Goal: Task Accomplishment & Management: Use online tool/utility

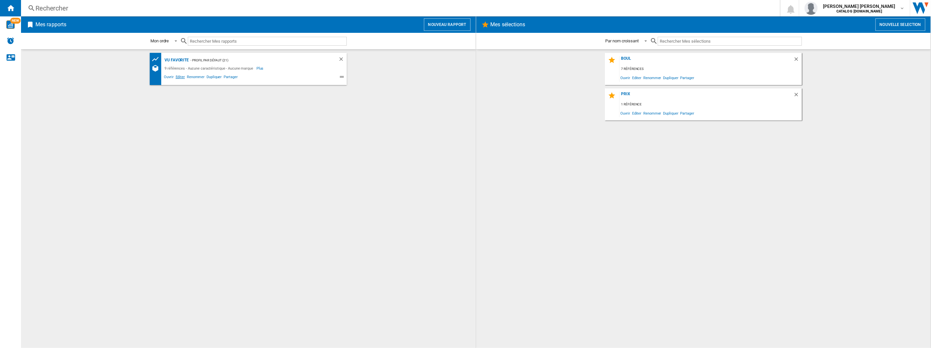
click at [182, 78] on span "Editer" at bounding box center [180, 78] width 11 height 8
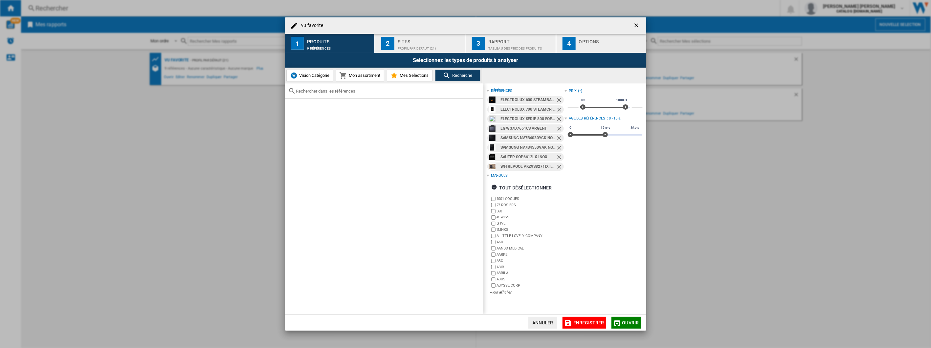
click at [558, 98] on ng-md-icon "Retirer" at bounding box center [560, 101] width 8 height 8
drag, startPoint x: 558, startPoint y: 98, endPoint x: 557, endPoint y: 102, distance: 3.3
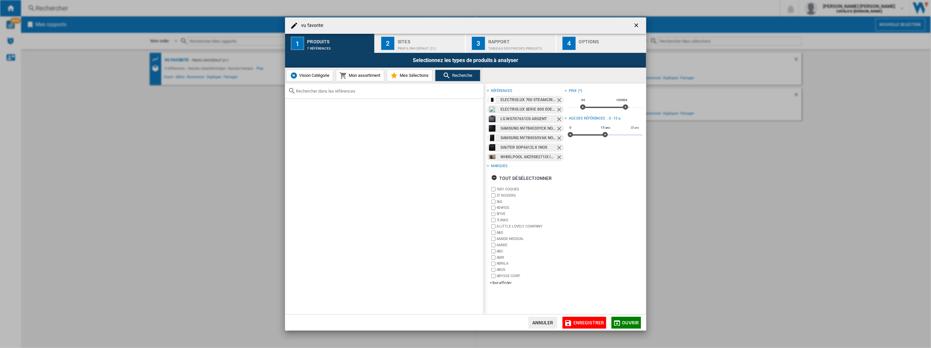
click at [557, 102] on ng-md-icon "Retirer" at bounding box center [560, 101] width 8 height 8
click at [557, 106] on ng-md-icon "Retirer" at bounding box center [560, 110] width 8 height 8
click at [557, 102] on ng-md-icon "Retirer" at bounding box center [560, 101] width 8 height 8
click at [557, 106] on ng-md-icon "Retirer" at bounding box center [560, 110] width 8 height 8
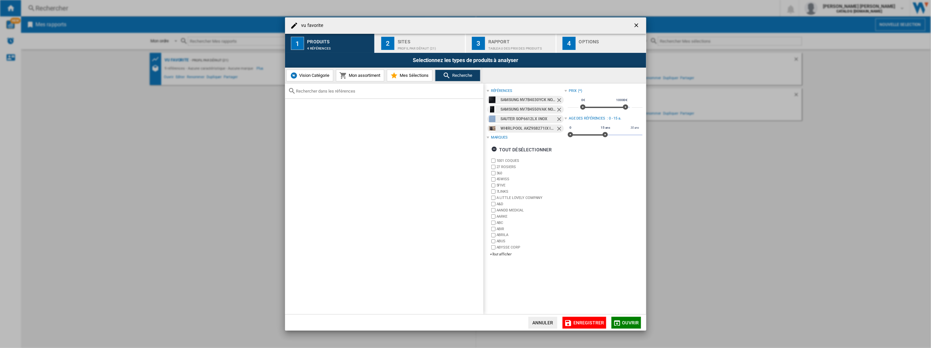
click at [557, 106] on ng-md-icon "Retirer" at bounding box center [560, 110] width 8 height 8
click at [557, 102] on ng-md-icon "Retirer" at bounding box center [560, 101] width 8 height 8
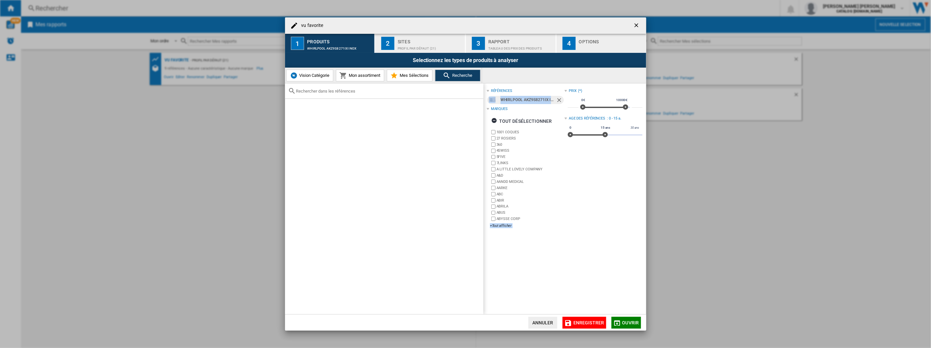
click at [557, 99] on ng-md-icon "Retirer" at bounding box center [560, 101] width 8 height 8
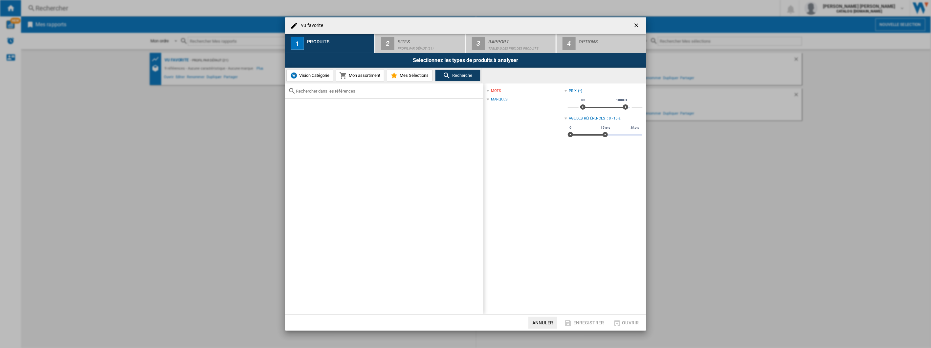
click at [362, 91] on input "text" at bounding box center [388, 91] width 184 height 5
paste input "EOE6P57X"
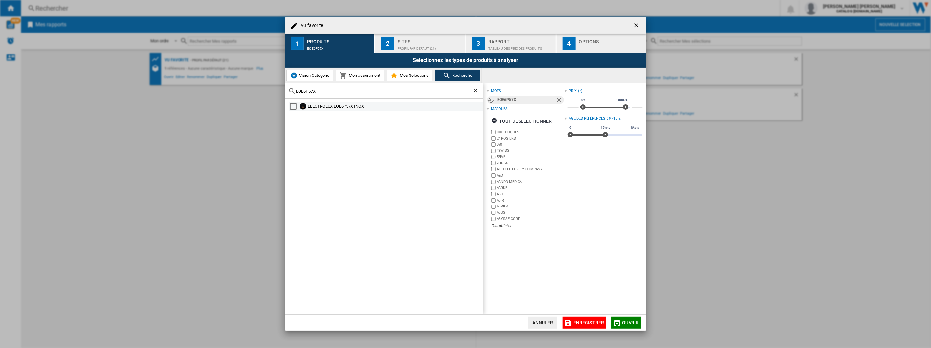
type input "EOE6P57X"
click at [363, 107] on div "ELECTROLUX EOE6P57X INOX" at bounding box center [395, 106] width 174 height 7
click at [624, 316] on md-dialog-actions "Annuler Enregistrer [GEOGRAPHIC_DATA]" at bounding box center [465, 322] width 361 height 16
click at [627, 322] on span "Ouvrir" at bounding box center [630, 322] width 17 height 5
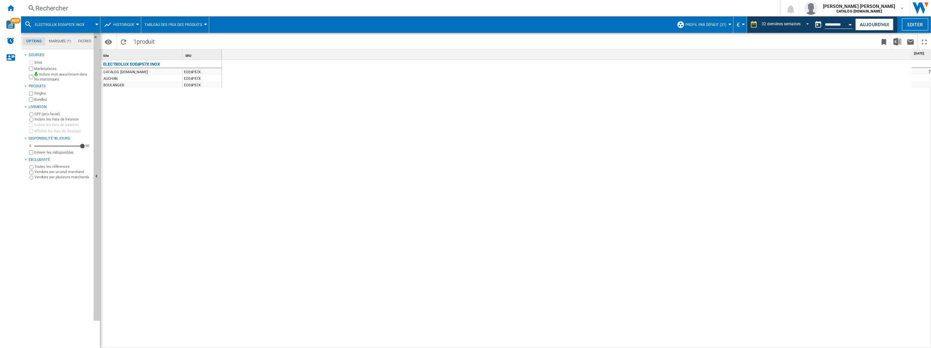
scroll to position [0, 916]
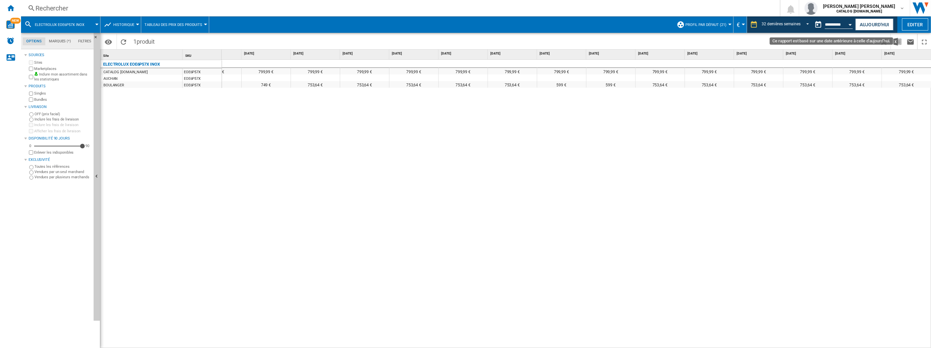
click at [844, 25] on button "Open calendar" at bounding box center [850, 24] width 12 height 12
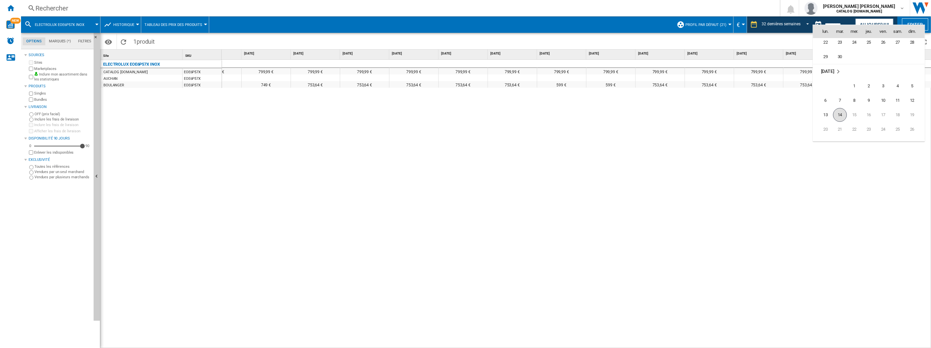
scroll to position [3106, 0]
click at [839, 115] on span "14" at bounding box center [840, 114] width 14 height 14
type input "**********"
